Goal: Subscribe to service/newsletter

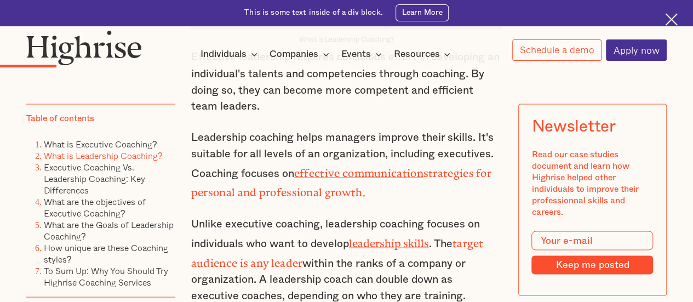
scroll to position [986, 0]
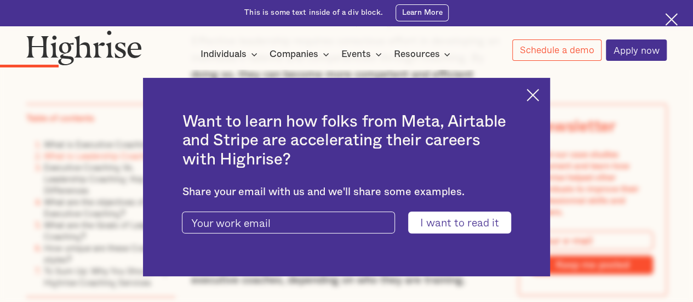
click at [539, 93] on img at bounding box center [532, 95] width 13 height 13
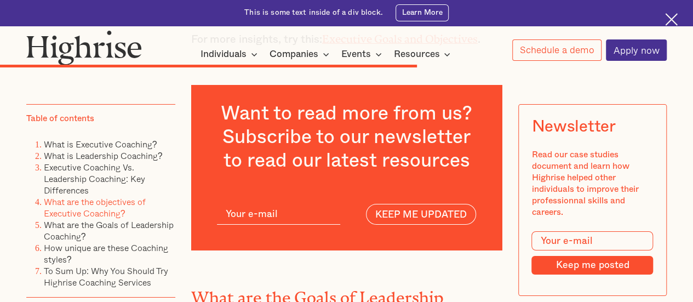
scroll to position [3888, 0]
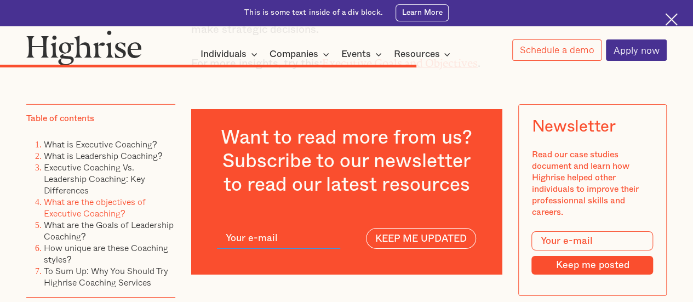
click at [302, 228] on input "current-ascender-article-subscribe-form" at bounding box center [278, 238] width 123 height 21
type input "verasadeli1009@gmail.com"
click at [384, 228] on input "KEEP ME UPDATED" at bounding box center [421, 238] width 110 height 20
type input "Please wait..."
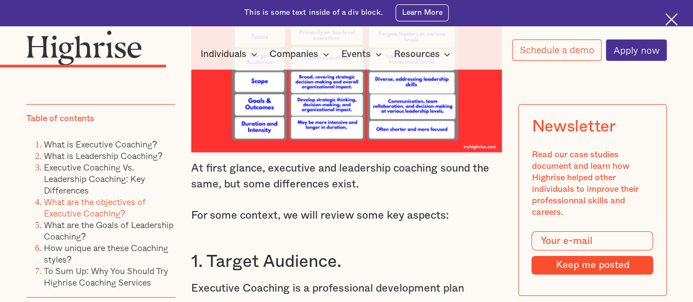
scroll to position [1643, 0]
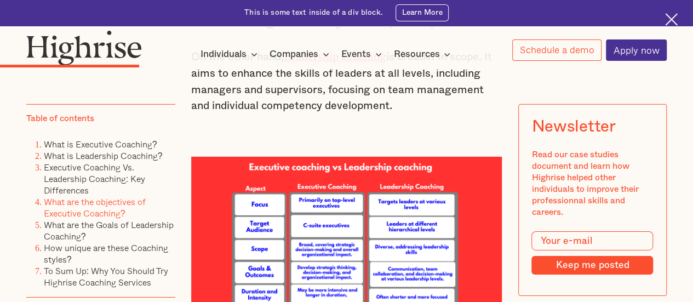
click at [421, 191] on img at bounding box center [346, 238] width 311 height 163
click at [474, 186] on img at bounding box center [346, 238] width 311 height 163
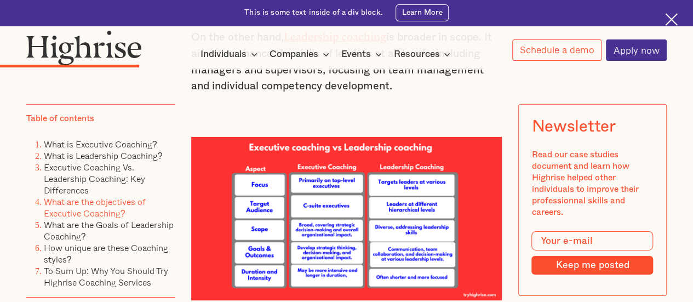
scroll to position [1752, 0]
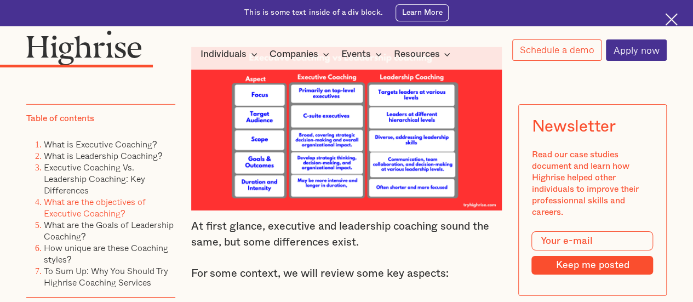
click at [560, 251] on input "Modal Form" at bounding box center [592, 241] width 122 height 20
click at [553, 248] on input "Modal Form" at bounding box center [592, 241] width 122 height 20
click at [551, 246] on input "Modal Form" at bounding box center [592, 241] width 122 height 20
click at [541, 244] on input "verasadeli1009@gmail.com" at bounding box center [592, 241] width 122 height 20
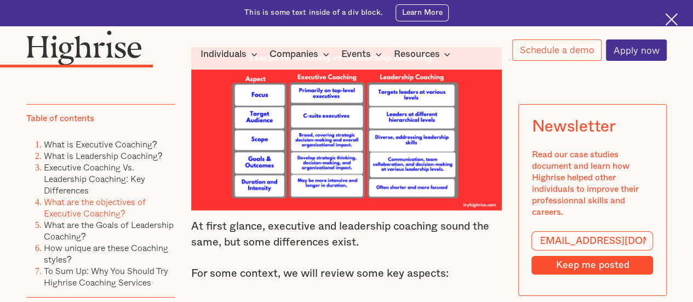
scroll to position [0, 0]
type input "verasadeli1009@gmail.com"
click at [617, 274] on input "Keep me posted" at bounding box center [592, 265] width 122 height 18
type input "Please wait..."
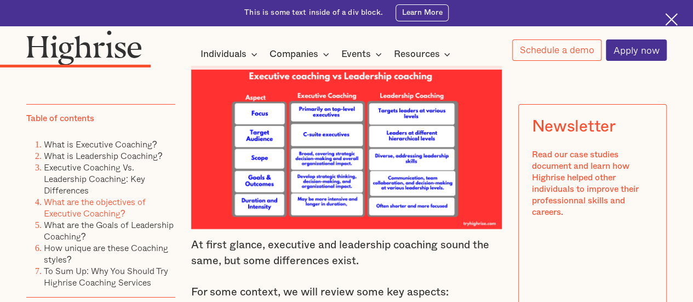
scroll to position [1734, 0]
click at [373, 163] on img at bounding box center [346, 147] width 311 height 163
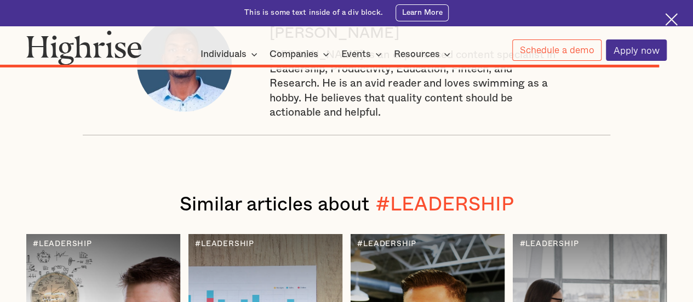
scroll to position [5677, 0]
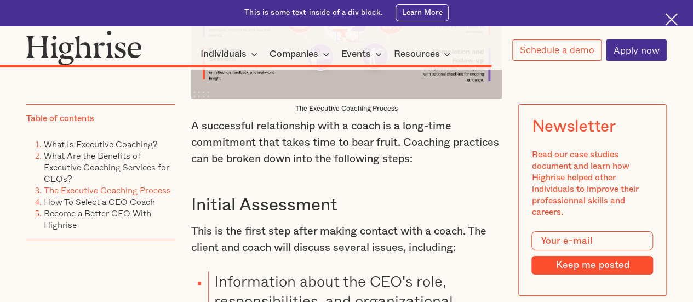
scroll to position [6243, 0]
